Goal: Information Seeking & Learning: Learn about a topic

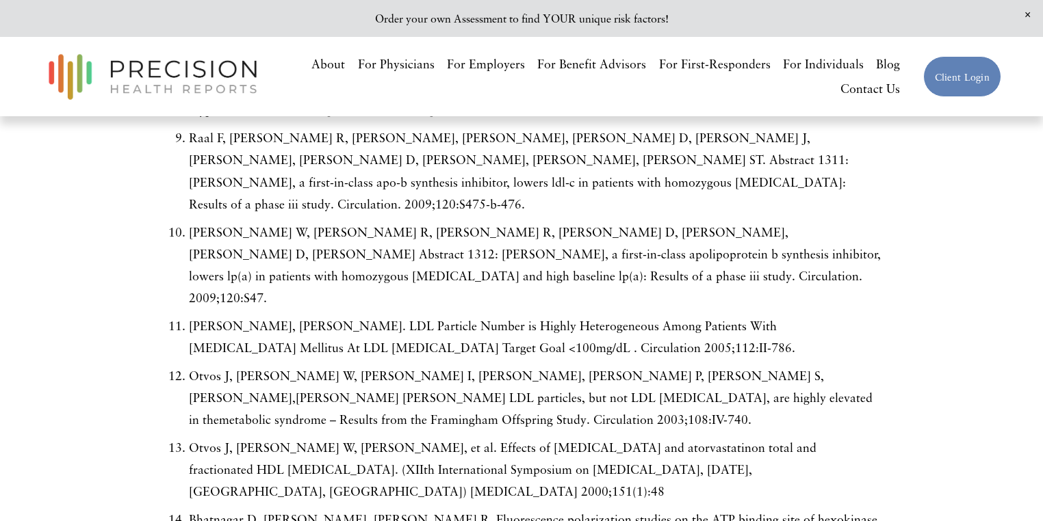
scroll to position [6101, 0]
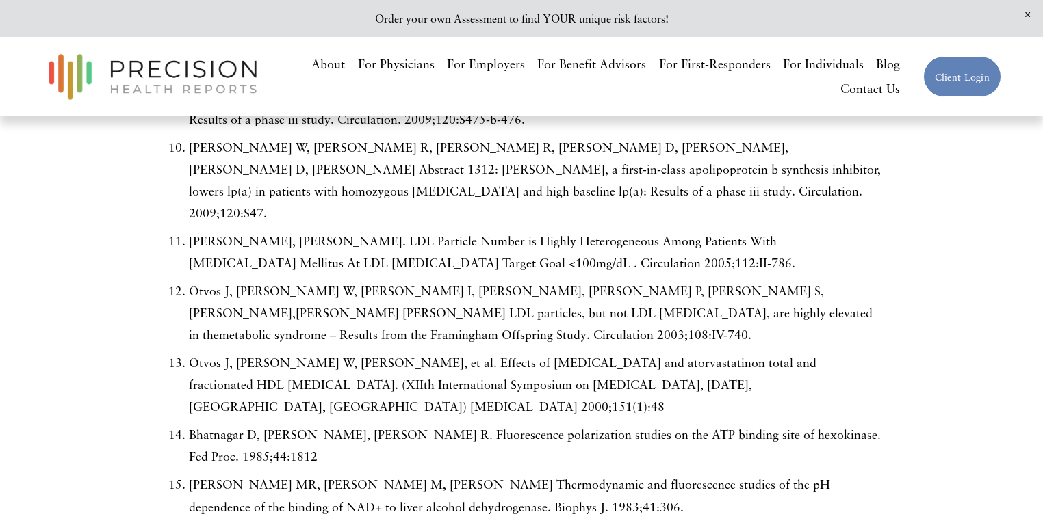
click at [804, 64] on link "For Individuals" at bounding box center [823, 64] width 81 height 25
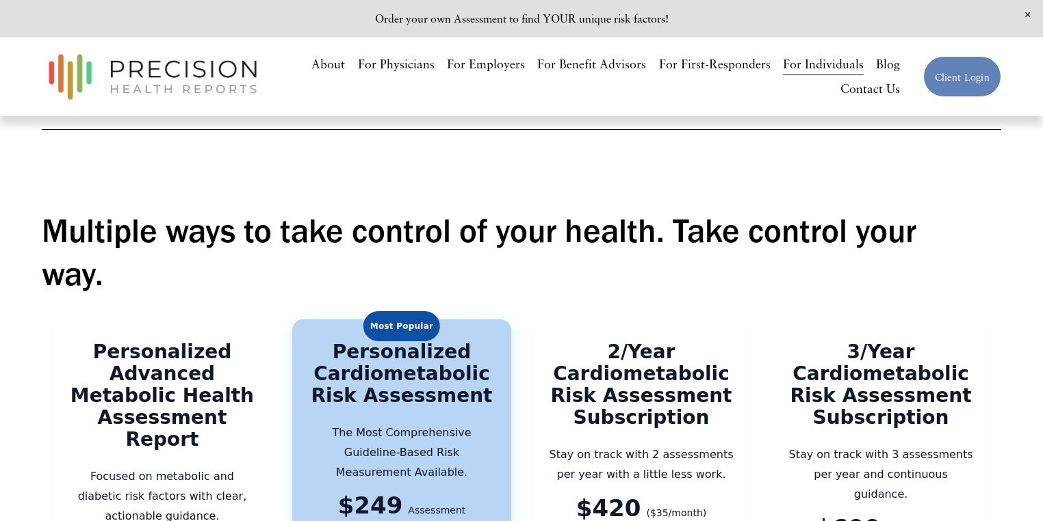
scroll to position [1971, 0]
